Goal: Transaction & Acquisition: Book appointment/travel/reservation

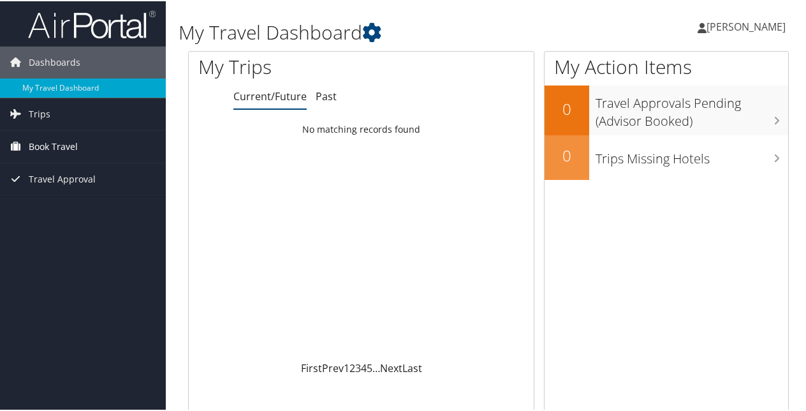
click at [50, 143] on span "Book Travel" at bounding box center [53, 145] width 49 height 32
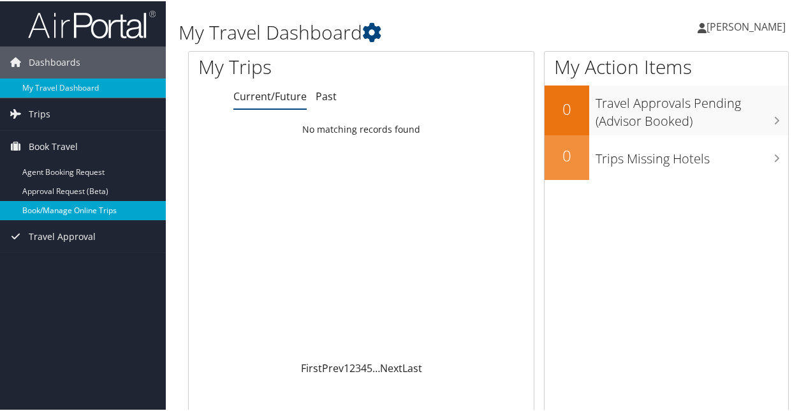
click at [59, 205] on link "Book/Manage Online Trips" at bounding box center [83, 209] width 166 height 19
